Goal: Navigation & Orientation: Find specific page/section

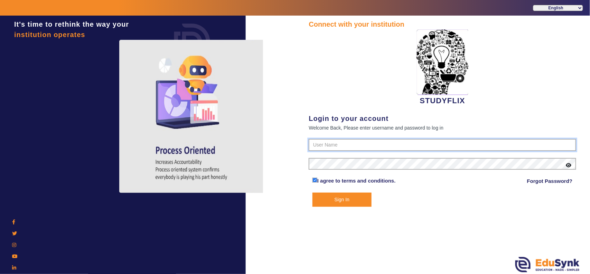
type input "6354922771"
click at [336, 199] on button "Sign In" at bounding box center [342, 199] width 59 height 14
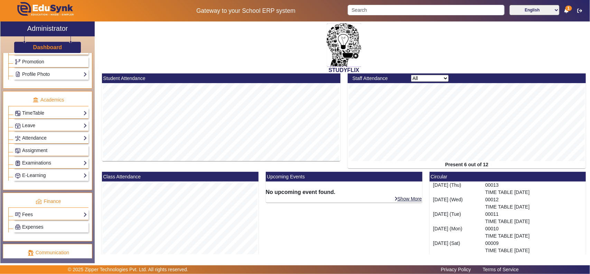
scroll to position [305, 0]
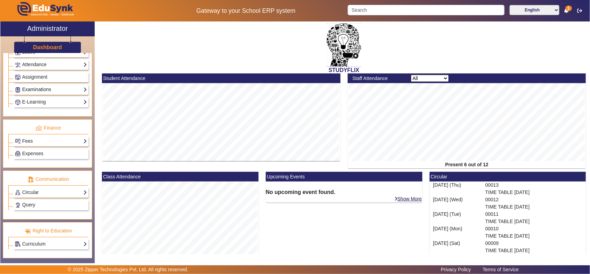
drag, startPoint x: 33, startPoint y: 86, endPoint x: 22, endPoint y: 86, distance: 11.4
click at [22, 86] on link "Examinations" at bounding box center [51, 89] width 72 height 8
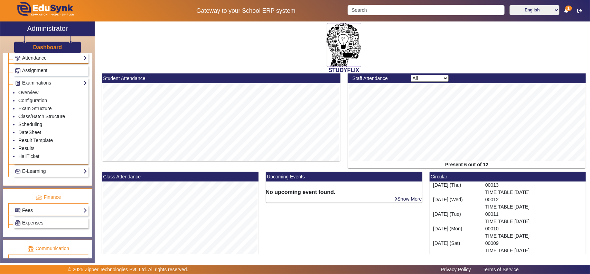
drag, startPoint x: 28, startPoint y: 154, endPoint x: 89, endPoint y: 118, distance: 71.5
click at [89, 117] on div "Administration Institution Institution Details Session Configuration Classes/Ba…" at bounding box center [47, 155] width 94 height 205
drag, startPoint x: 25, startPoint y: 153, endPoint x: 96, endPoint y: 57, distance: 118.7
click at [96, 57] on div "STUDYFLIX Student Attendance Staff Attendance All Teacher Non-Teaching Present …" at bounding box center [342, 138] width 495 height 234
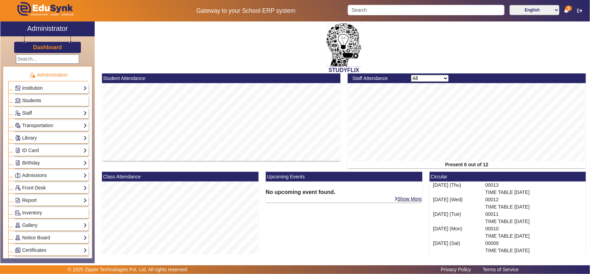
drag, startPoint x: 46, startPoint y: 98, endPoint x: 35, endPoint y: 101, distance: 11.7
drag, startPoint x: 35, startPoint y: 101, endPoint x: 225, endPoint y: 54, distance: 195.8
click at [174, 66] on div "STUDYFLIX" at bounding box center [344, 47] width 492 height 52
drag, startPoint x: 37, startPoint y: 102, endPoint x: 129, endPoint y: 40, distance: 110.6
click at [143, 59] on div "STUDYFLIX" at bounding box center [344, 47] width 492 height 52
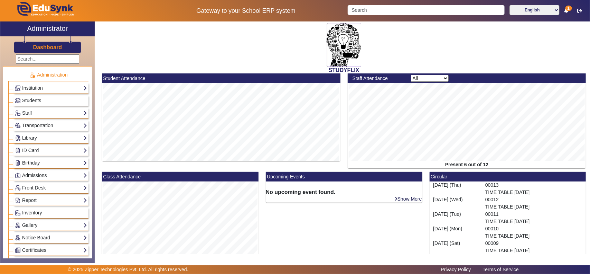
drag, startPoint x: 37, startPoint y: 99, endPoint x: 178, endPoint y: 56, distance: 147.6
click at [165, 56] on div "STUDYFLIX" at bounding box center [344, 47] width 492 height 52
click at [300, 119] on div at bounding box center [221, 116] width 239 height 67
click at [38, 100] on span "Students" at bounding box center [31, 101] width 19 height 6
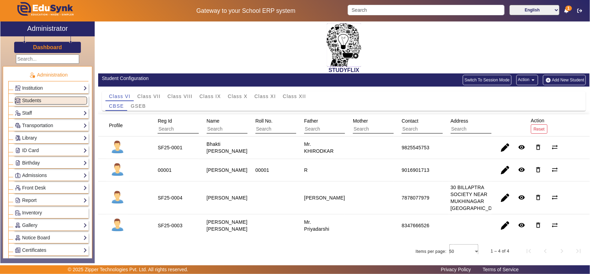
click at [40, 48] on h3 "Dashboard" at bounding box center [47, 47] width 29 height 7
